Goal: Task Accomplishment & Management: Manage account settings

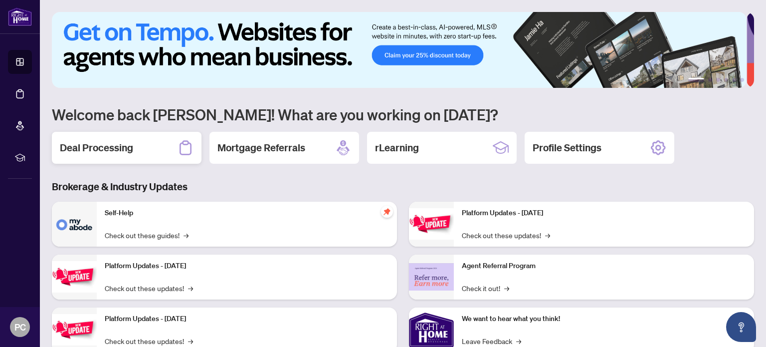
click at [101, 144] on h2 "Deal Processing" at bounding box center [96, 148] width 73 height 14
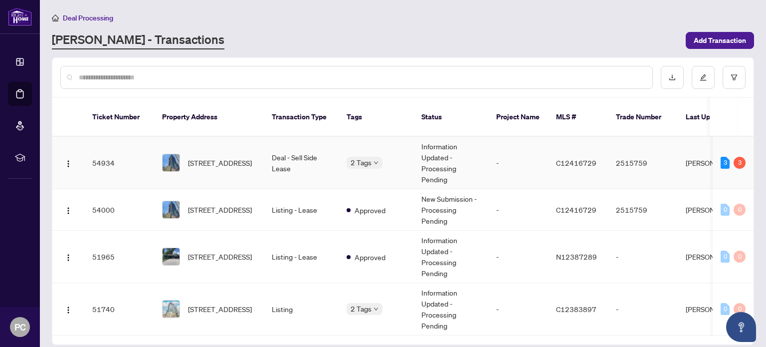
click at [619, 151] on td "2515759" at bounding box center [643, 163] width 70 height 52
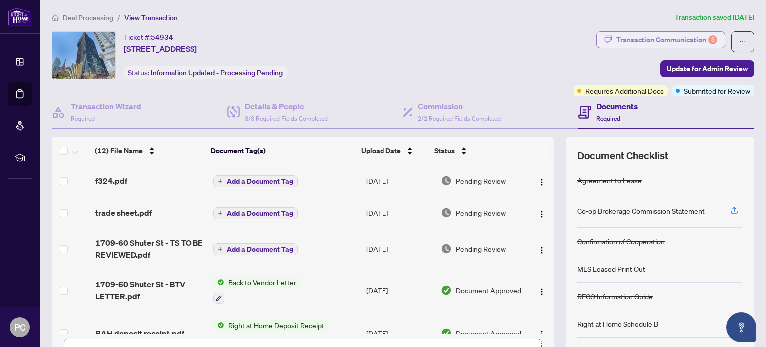
click at [688, 42] on div "Transaction Communication 3" at bounding box center [667, 40] width 101 height 16
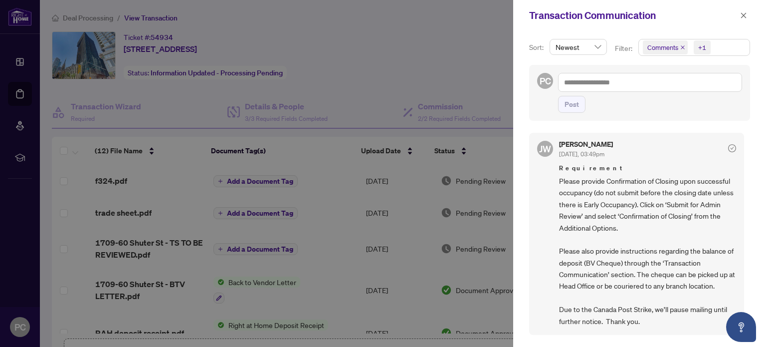
click at [462, 76] on div at bounding box center [383, 173] width 766 height 347
click at [742, 15] on icon "close" at bounding box center [743, 15] width 7 height 7
